Goal: Transaction & Acquisition: Purchase product/service

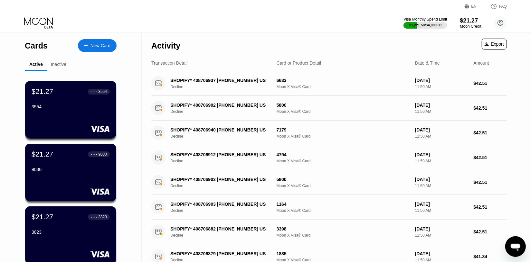
click at [483, 14] on div "Visa Monthly Spend Limit $1,221.50 / $4,000.00 $21.27 Moon Credit elhasem3@gmai…" at bounding box center [265, 22] width 531 height 19
click at [475, 21] on div "$21.27" at bounding box center [470, 20] width 21 height 7
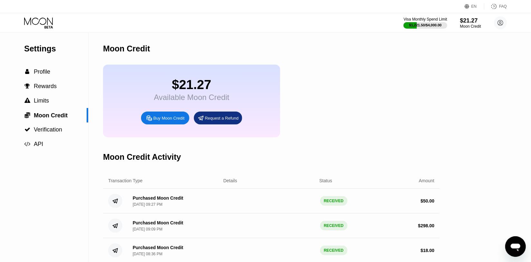
click at [150, 122] on icon at bounding box center [149, 118] width 7 height 7
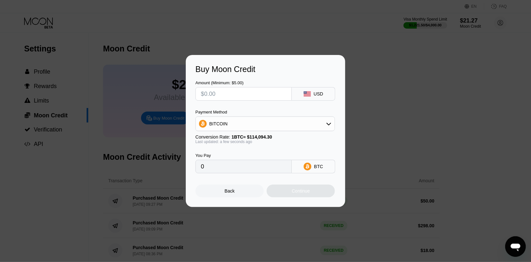
click at [255, 97] on input "text" at bounding box center [243, 94] width 85 height 13
type input "$3"
type input "0.00002630"
type input "$32"
type input "0.00028047"
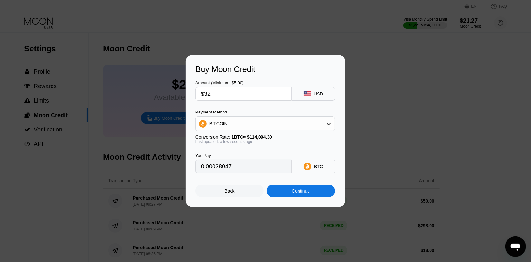
type input "$320"
type input "0.00280470"
type input "$320"
click at [240, 116] on div "Payment Method BITCOIN" at bounding box center [264, 121] width 139 height 22
click at [237, 122] on div "BITCOIN" at bounding box center [265, 124] width 139 height 13
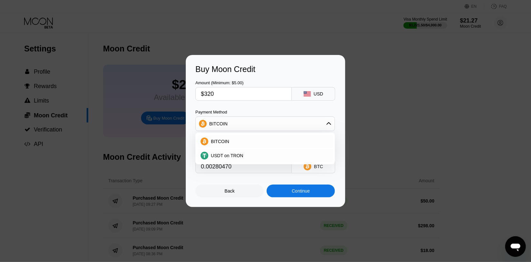
click at [225, 156] on span "USDT on TRON" at bounding box center [227, 155] width 33 height 5
type input "323.23"
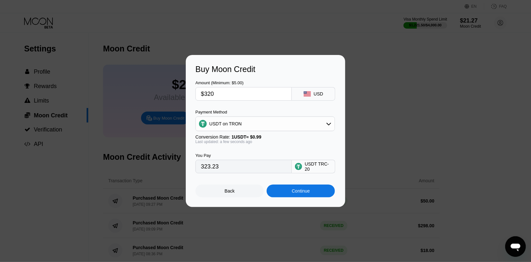
click at [311, 189] on div "Continue" at bounding box center [301, 191] width 68 height 13
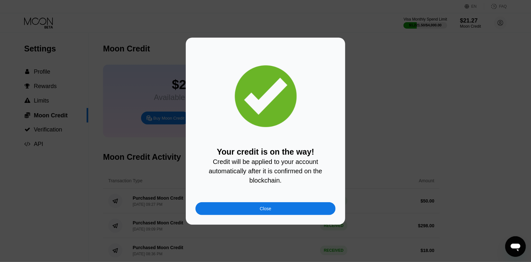
click at [313, 211] on div "Close" at bounding box center [265, 208] width 140 height 13
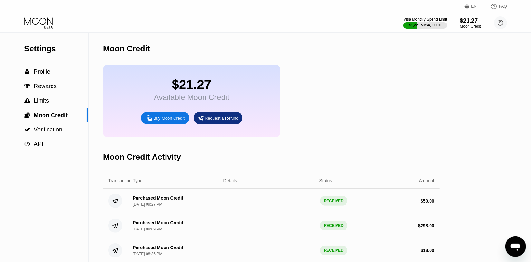
click at [51, 15] on div "Visa Monthly Spend Limit $1,221.50 / $4,000.00 $21.27 Moon Credit elhasem3@gmai…" at bounding box center [265, 22] width 531 height 19
click at [48, 20] on icon at bounding box center [39, 22] width 30 height 11
